Goal: Check status: Check status

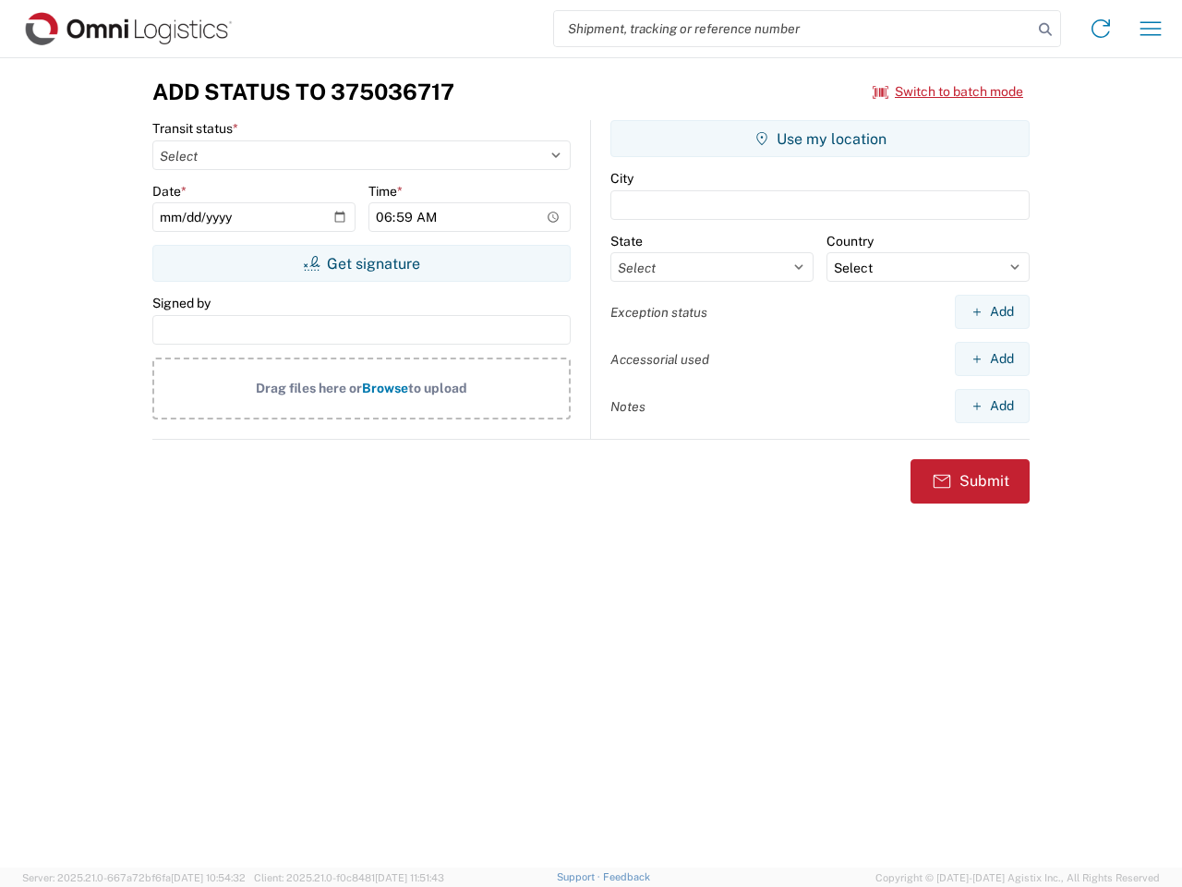
click at [793, 29] on input "search" at bounding box center [793, 28] width 478 height 35
click at [1045, 30] on icon at bounding box center [1045, 30] width 26 height 26
click at [1101, 29] on icon at bounding box center [1101, 29] width 30 height 30
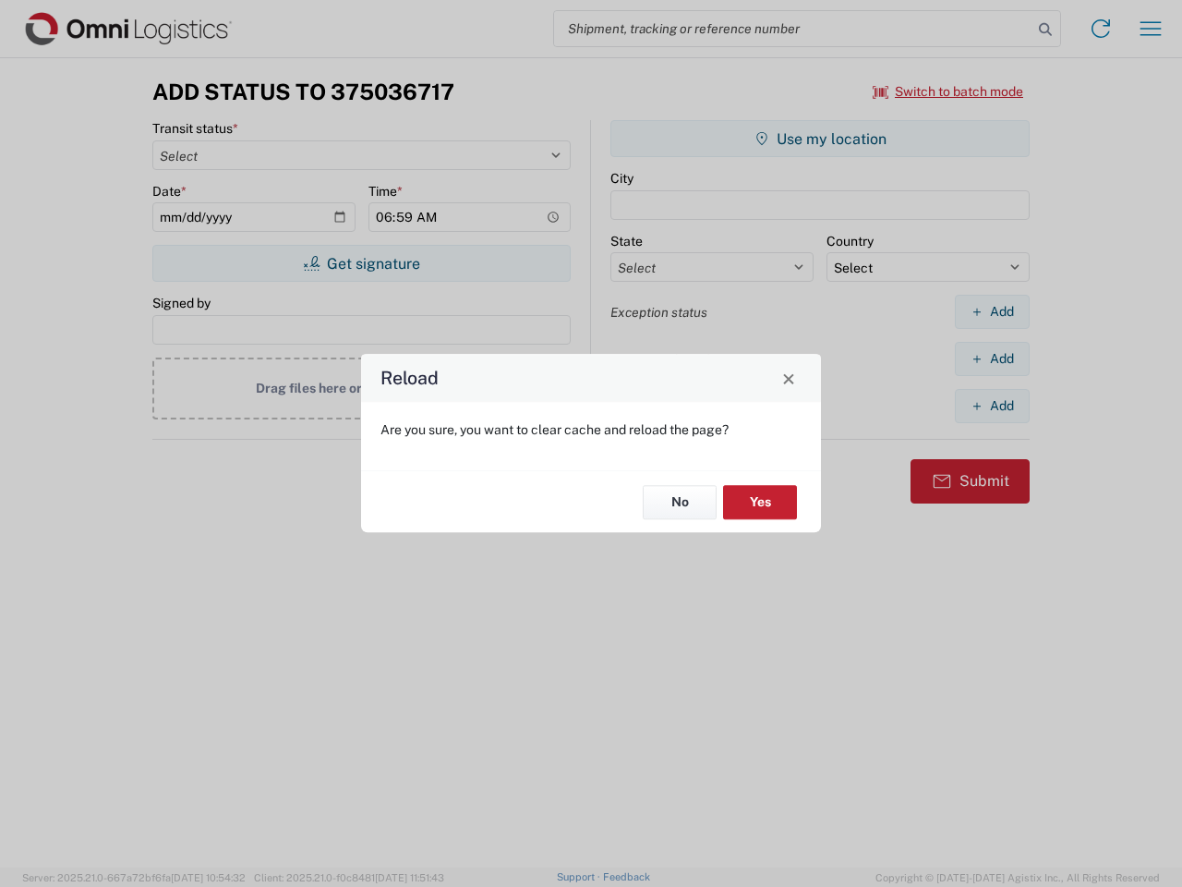
click at [1151, 29] on div "Reload Are you sure, you want to clear cache and reload the page? No Yes" at bounding box center [591, 443] width 1182 height 887
click at [948, 91] on div "Reload Are you sure, you want to clear cache and reload the page? No Yes" at bounding box center [591, 443] width 1182 height 887
click at [361, 263] on div "Reload Are you sure, you want to clear cache and reload the page? No Yes" at bounding box center [591, 443] width 1182 height 887
click at [820, 139] on div "Reload Are you sure, you want to clear cache and reload the page? No Yes" at bounding box center [591, 443] width 1182 height 887
click at [992, 311] on div "Reload Are you sure, you want to clear cache and reload the page? No Yes" at bounding box center [591, 443] width 1182 height 887
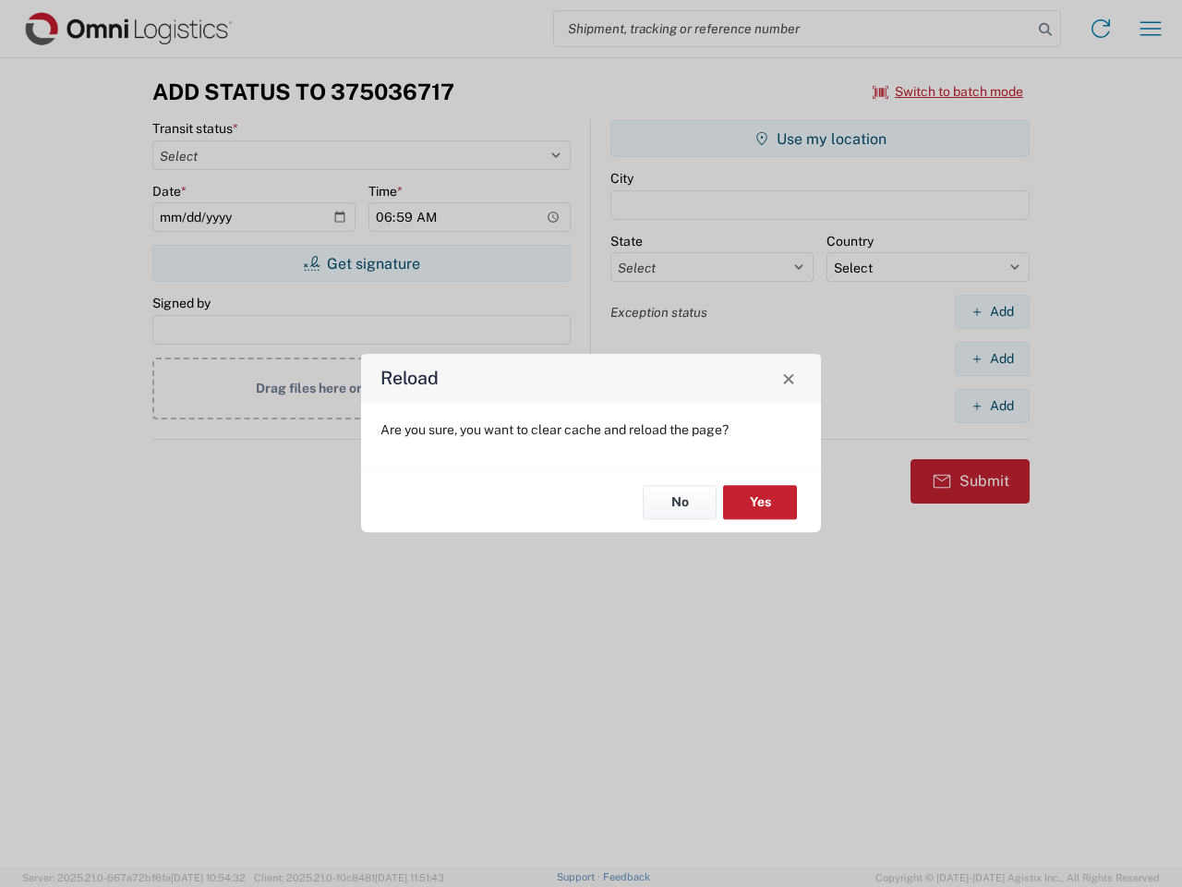
click at [992, 358] on div "Reload Are you sure, you want to clear cache and reload the page? No Yes" at bounding box center [591, 443] width 1182 height 887
click at [992, 405] on div "Reload Are you sure, you want to clear cache and reload the page? No Yes" at bounding box center [591, 443] width 1182 height 887
